Goal: Find specific page/section: Locate a particular part of the current website

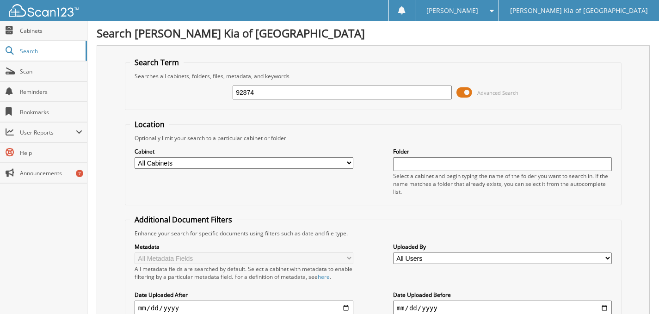
click at [264, 96] on input "92874" at bounding box center [342, 93] width 219 height 14
click at [265, 95] on input "92874" at bounding box center [342, 93] width 219 height 14
type input "93368"
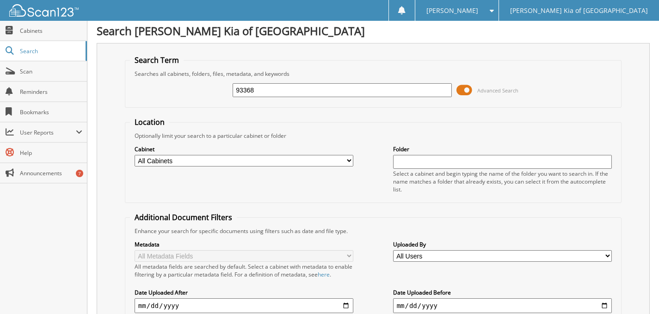
scroll to position [247, 0]
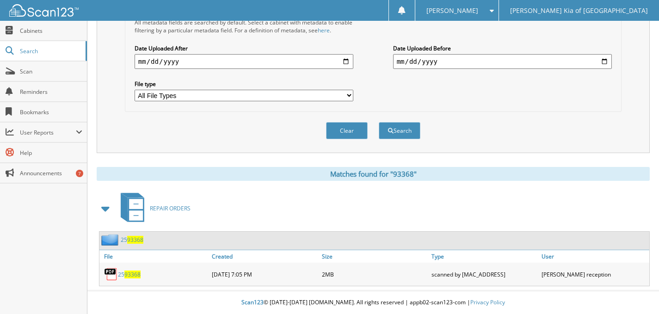
click at [127, 274] on span "93368" at bounding box center [132, 274] width 16 height 8
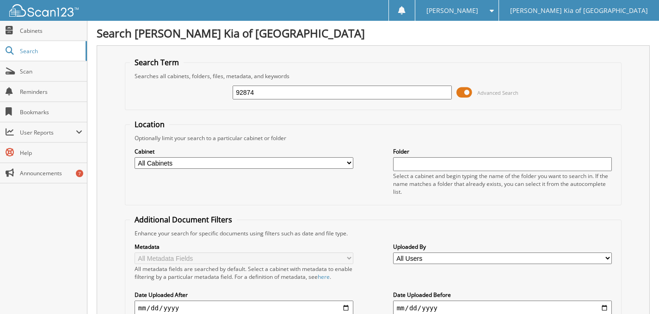
click at [320, 89] on input "92874" at bounding box center [342, 93] width 219 height 14
click at [321, 88] on input "92874" at bounding box center [342, 93] width 219 height 14
click at [264, 93] on input "92874" at bounding box center [342, 93] width 219 height 14
click at [264, 92] on input "92874" at bounding box center [342, 93] width 219 height 14
type input "88783"
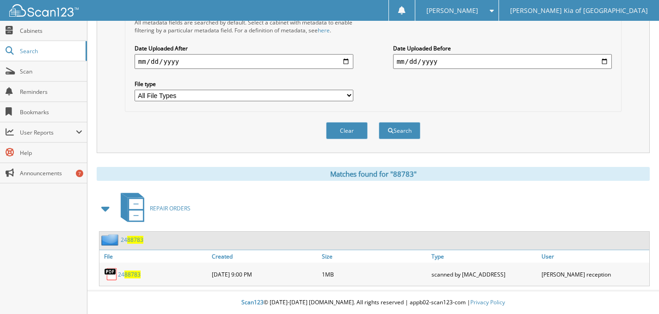
click at [135, 274] on span "88783" at bounding box center [132, 274] width 16 height 8
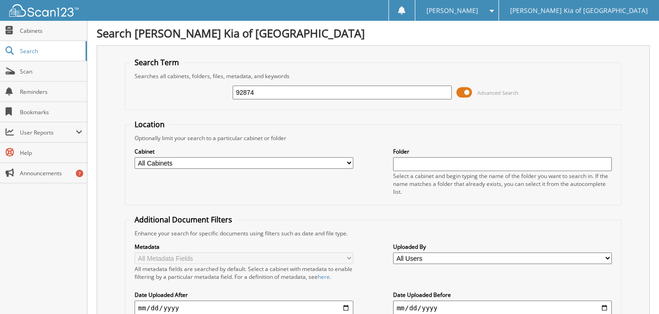
click at [294, 90] on input "92874" at bounding box center [342, 93] width 219 height 14
type input "88497"
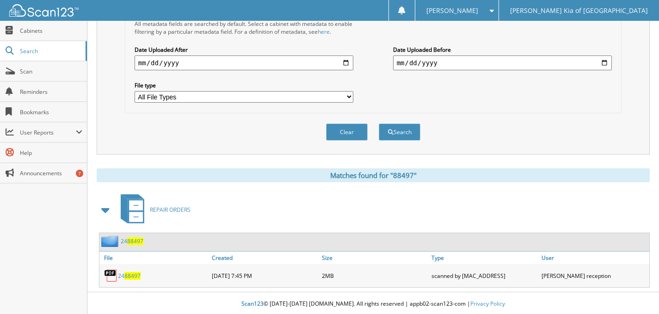
scroll to position [247, 0]
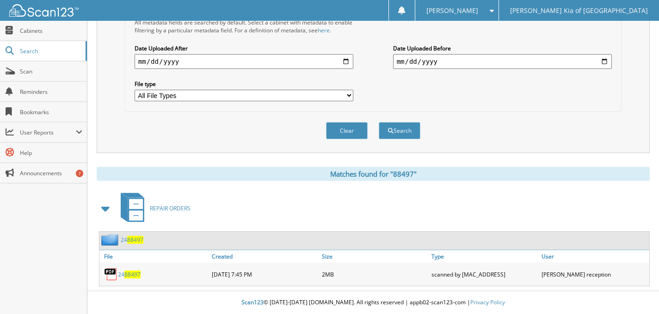
click at [124, 275] on link "24 88497" at bounding box center [129, 274] width 23 height 8
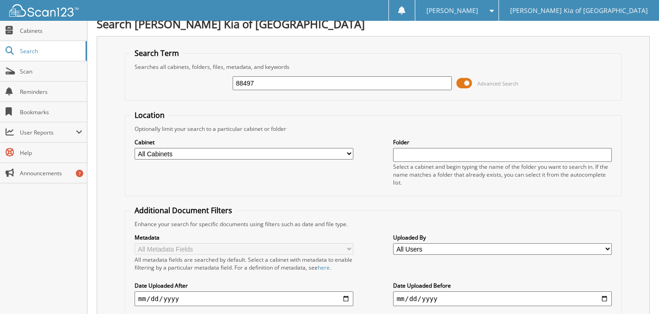
scroll to position [0, 0]
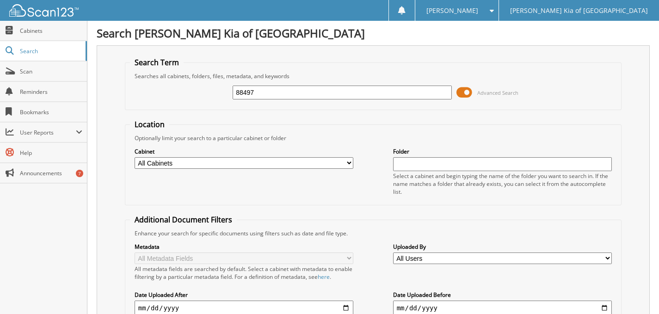
click at [327, 96] on input "88497" at bounding box center [342, 93] width 219 height 14
click at [327, 95] on input "88497" at bounding box center [342, 93] width 219 height 14
type input "88783"
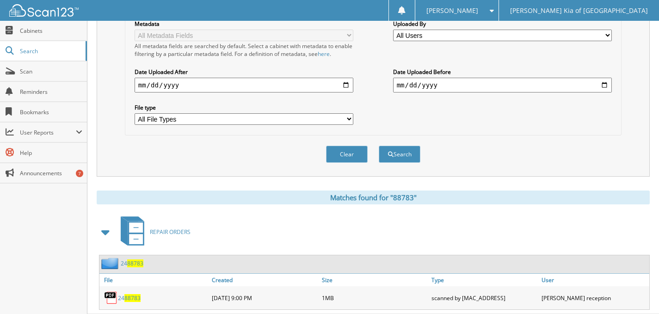
scroll to position [247, 0]
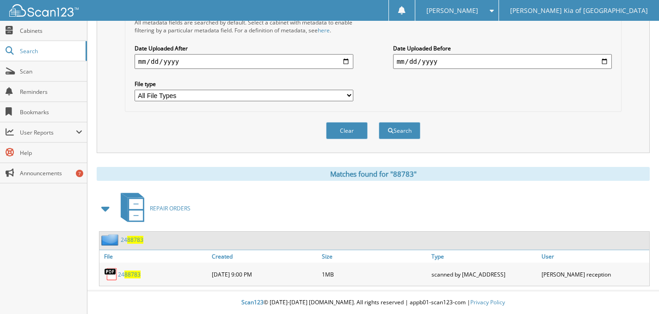
click at [132, 277] on span "88783" at bounding box center [132, 274] width 16 height 8
